Goal: Navigation & Orientation: Find specific page/section

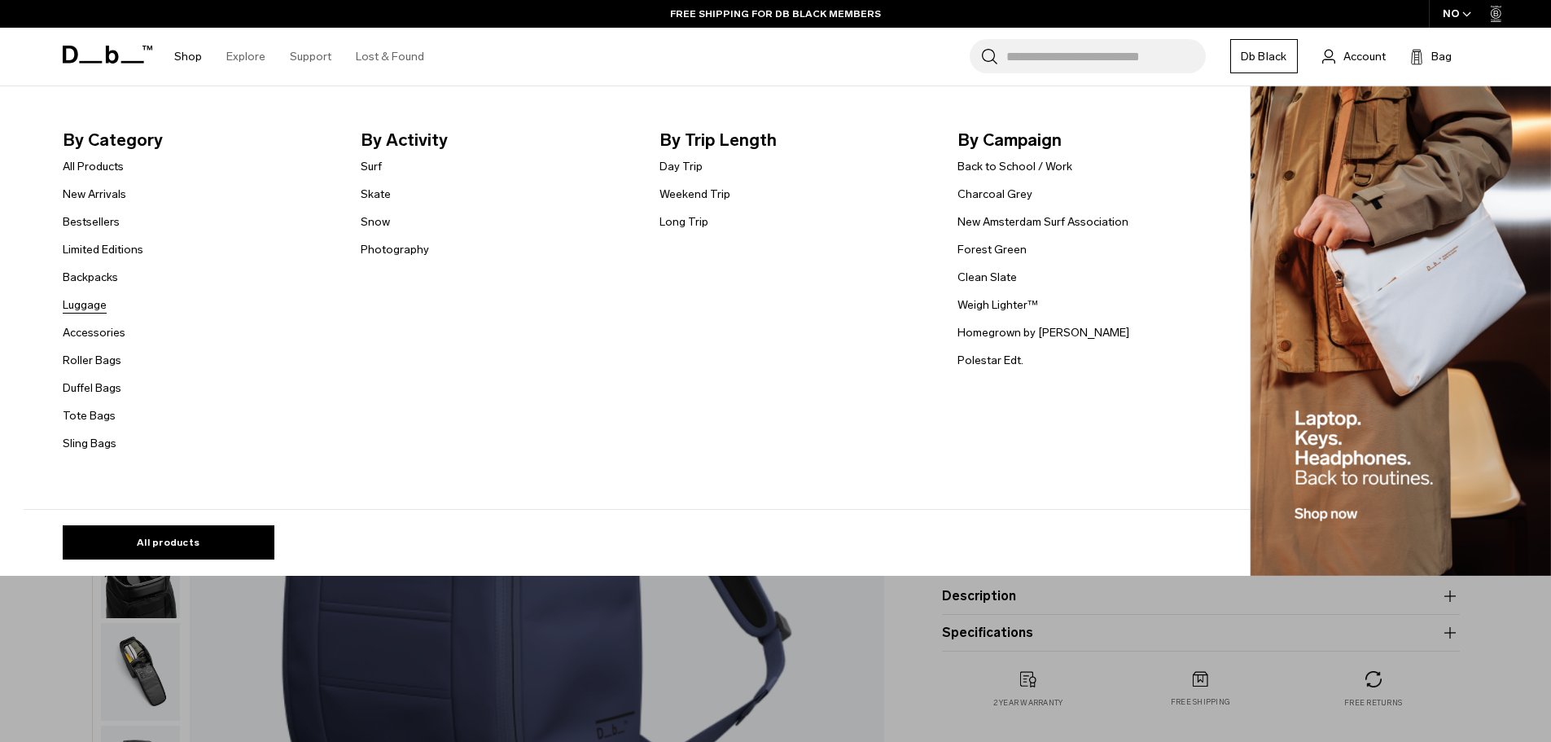
click at [107, 309] on link "Luggage" at bounding box center [85, 304] width 44 height 17
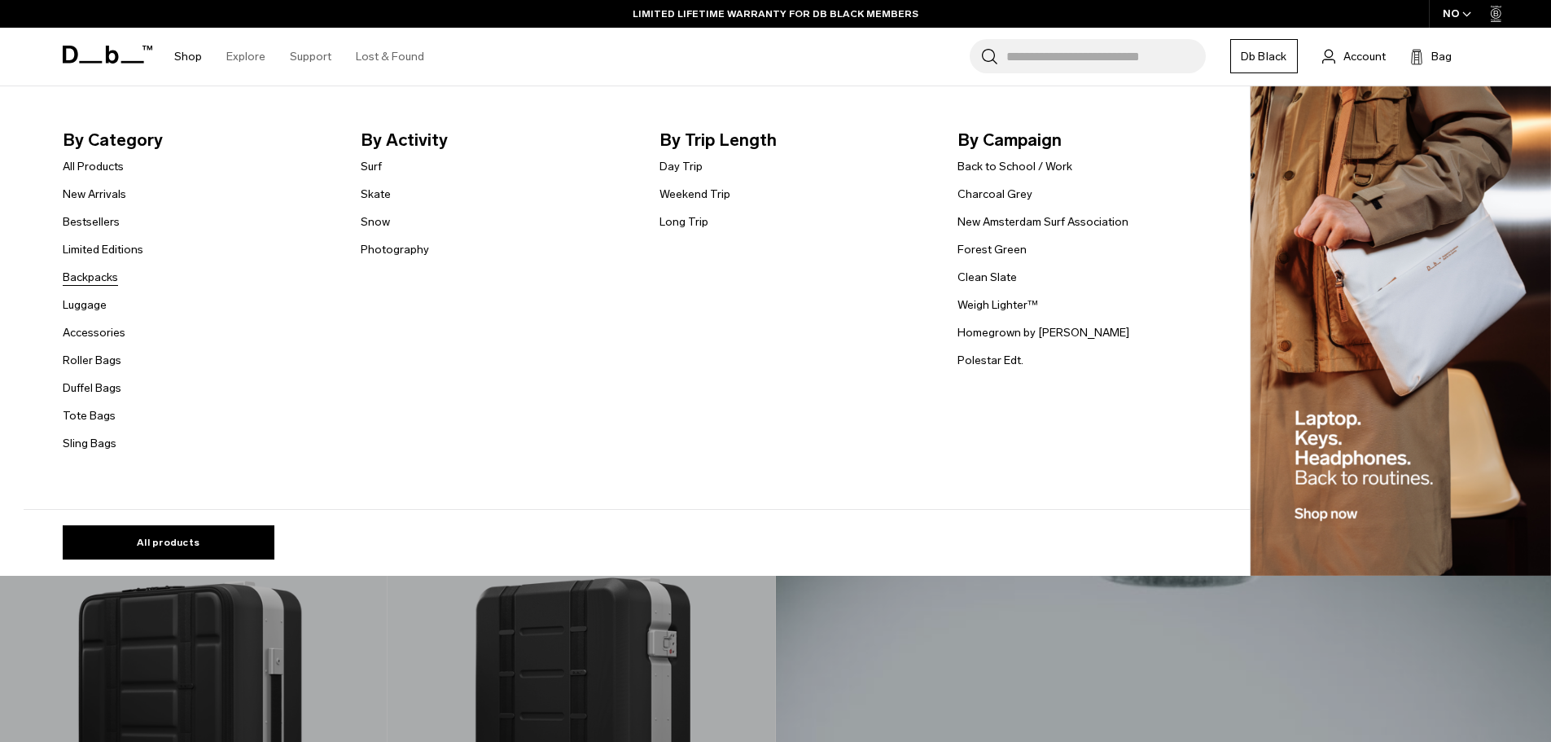
click at [103, 272] on link "Backpacks" at bounding box center [90, 277] width 55 height 17
